Goal: Information Seeking & Learning: Learn about a topic

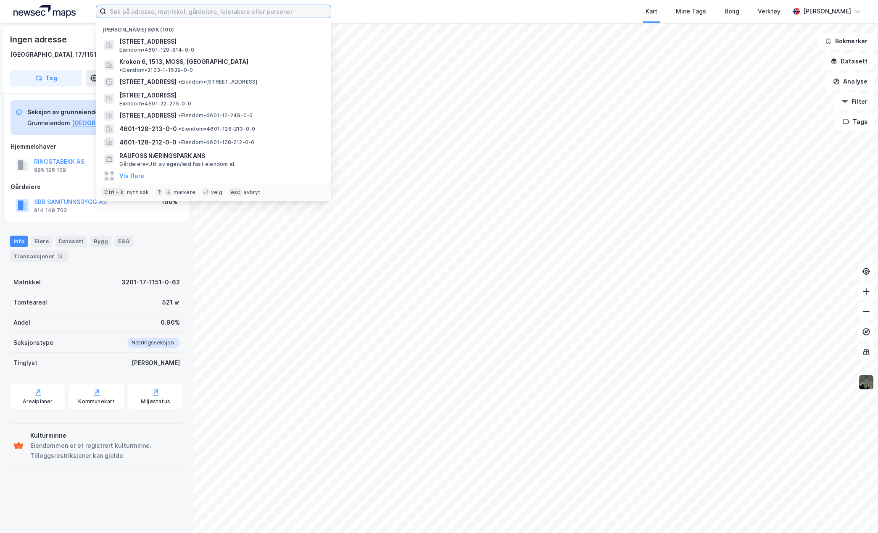
click at [159, 9] on input at bounding box center [218, 11] width 224 height 13
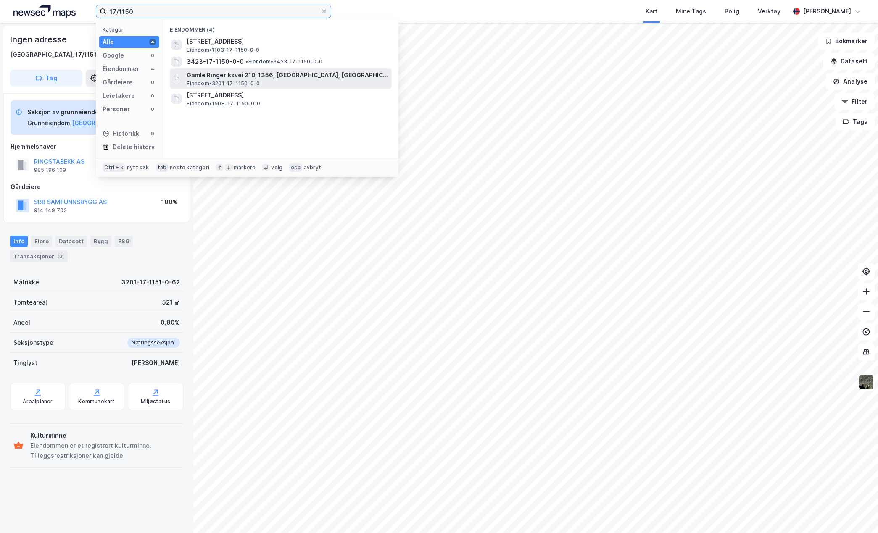
type input "17/1150"
click at [234, 76] on span "Gamle Ringeriksvei 21D, 1356, [GEOGRAPHIC_DATA], [GEOGRAPHIC_DATA]" at bounding box center [288, 75] width 202 height 10
